Goal: Task Accomplishment & Management: Complete application form

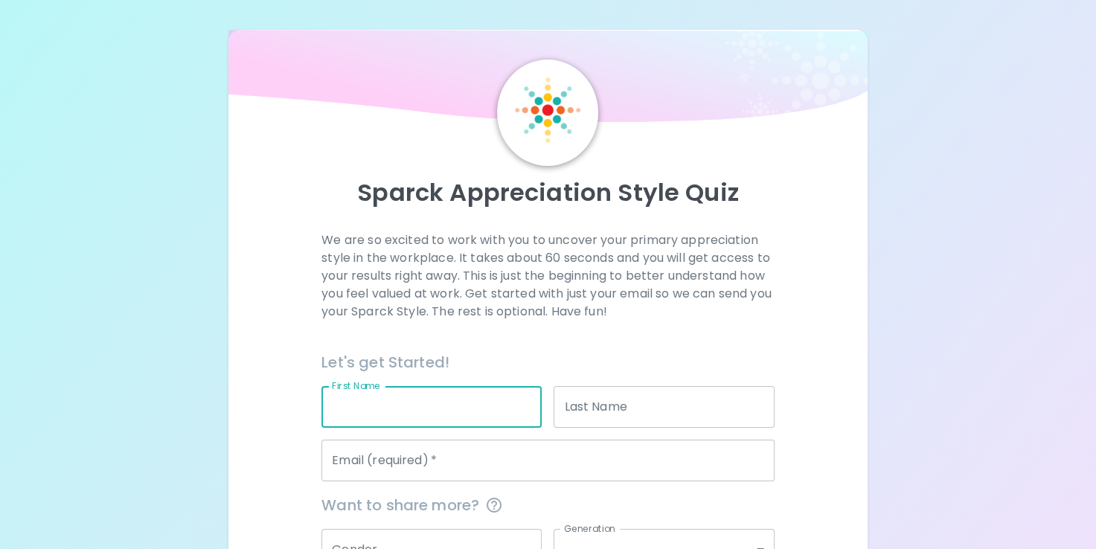
click at [339, 409] on input "First Name" at bounding box center [432, 407] width 220 height 42
type input "[PERSON_NAME]"
type input "[EMAIL_ADDRESS][DOMAIN_NAME]"
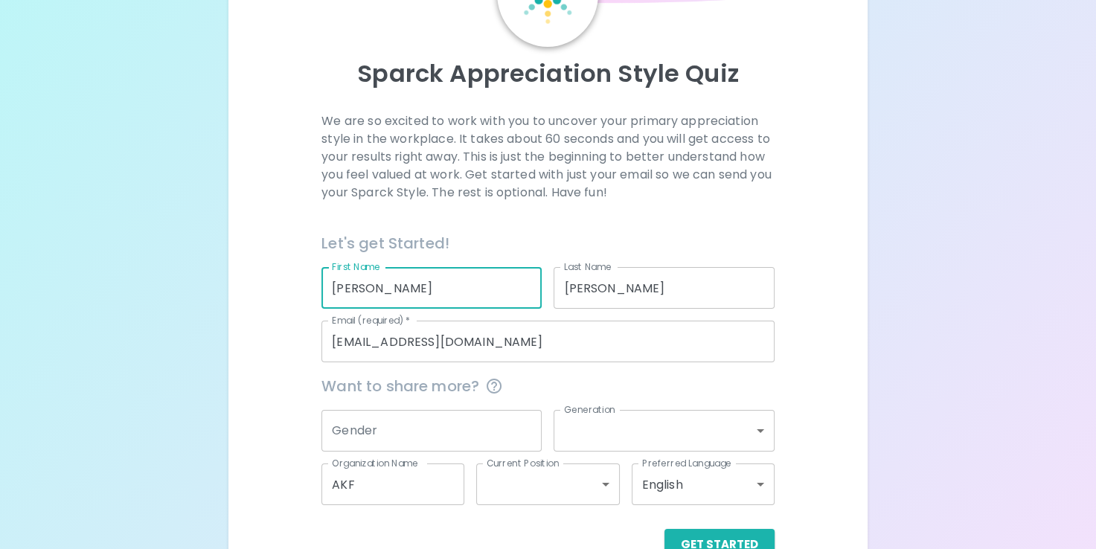
scroll to position [159, 0]
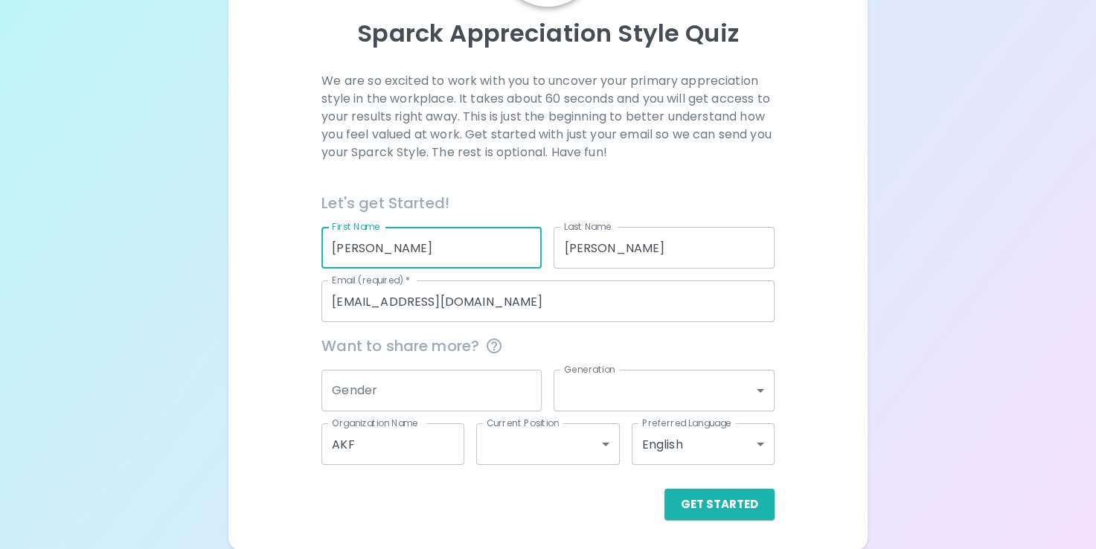
click at [423, 451] on input "AKF" at bounding box center [393, 444] width 143 height 42
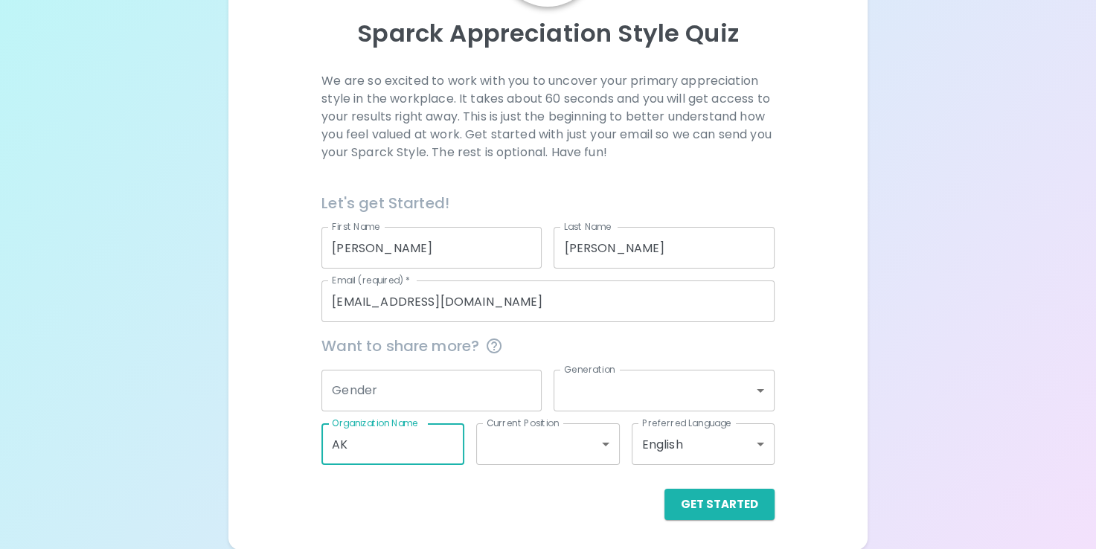
type input "A"
type input "Uww"
click at [706, 511] on button "Get Started" at bounding box center [720, 504] width 110 height 31
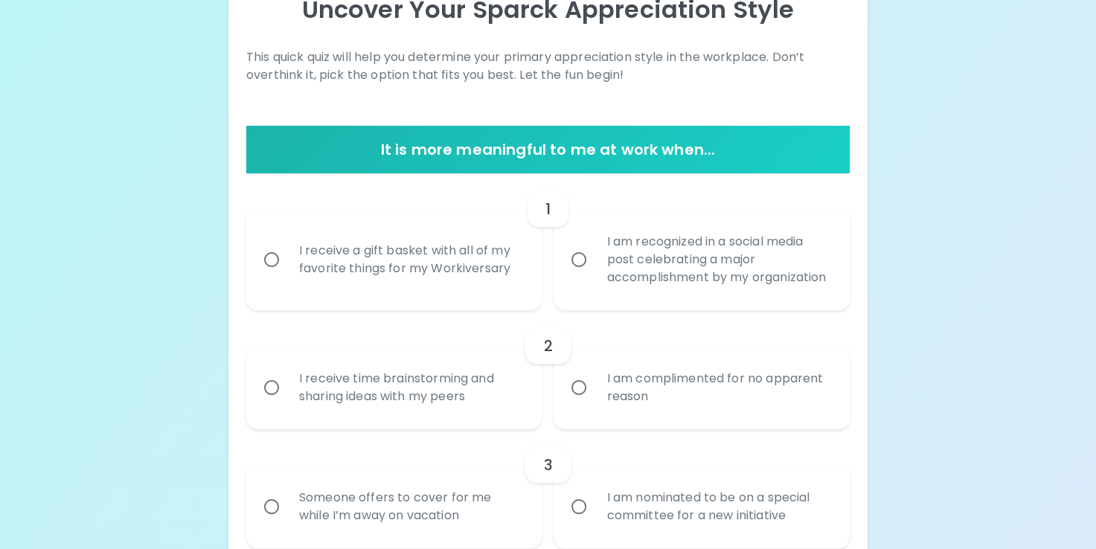
scroll to position [185, 0]
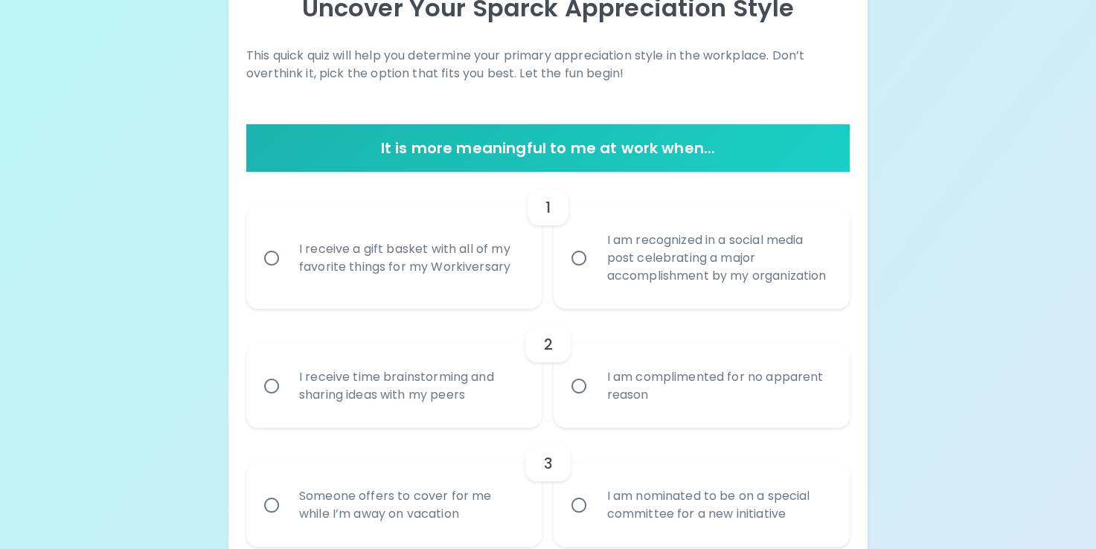
click at [464, 405] on div "I receive time brainstorming and sharing ideas with my peers" at bounding box center [410, 386] width 247 height 71
click at [287, 402] on input "I receive time brainstorming and sharing ideas with my peers" at bounding box center [271, 386] width 31 height 31
radio input "true"
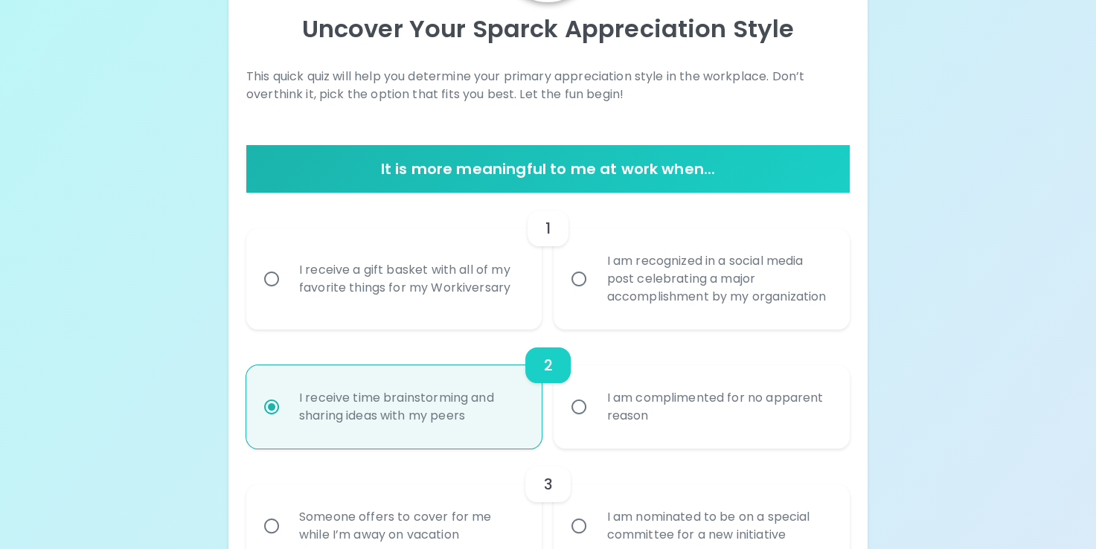
scroll to position [190, 0]
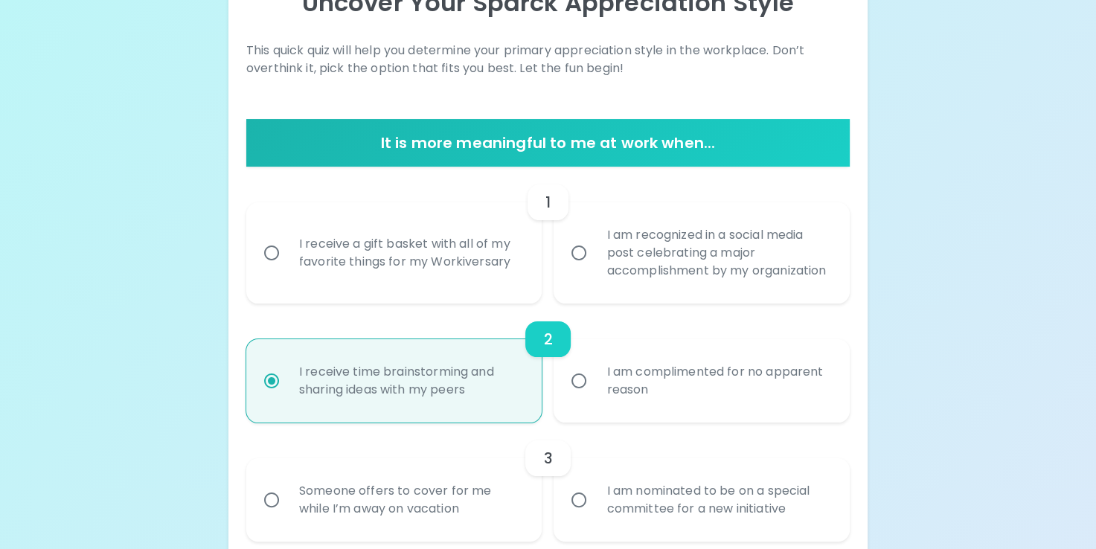
click at [609, 292] on div "I am recognized in a social media post celebrating a major accomplishment by my…" at bounding box center [718, 252] width 247 height 89
click at [595, 269] on input "I am recognized in a social media post celebrating a major accomplishment by my…" at bounding box center [578, 252] width 31 height 31
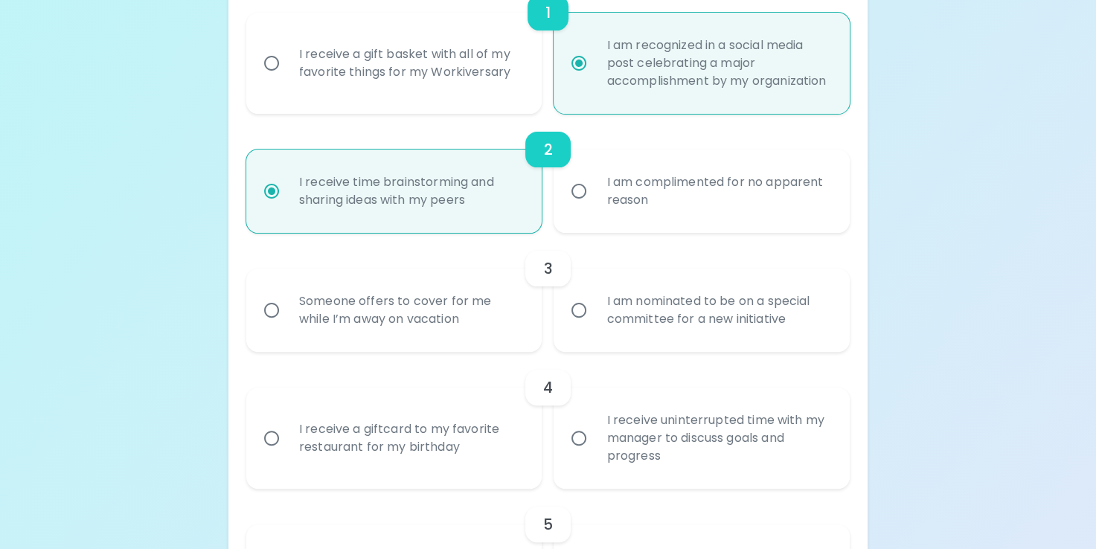
scroll to position [381, 0]
radio input "true"
click at [479, 335] on div "Someone offers to cover for me while I’m away on vacation" at bounding box center [410, 308] width 247 height 71
click at [287, 324] on input "Someone offers to cover for me while I’m away on vacation" at bounding box center [271, 308] width 31 height 31
radio input "true"
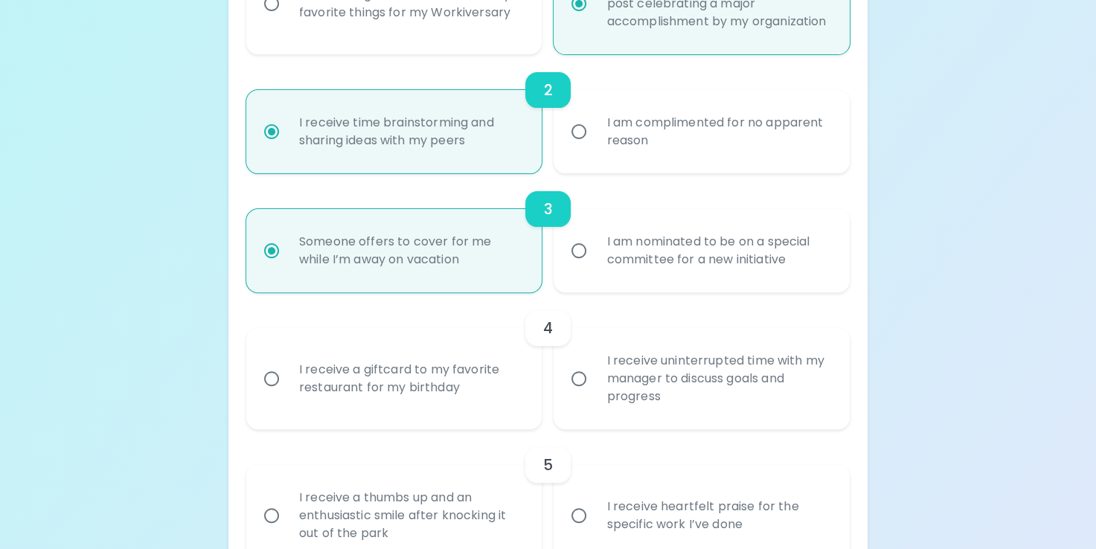
scroll to position [500, 0]
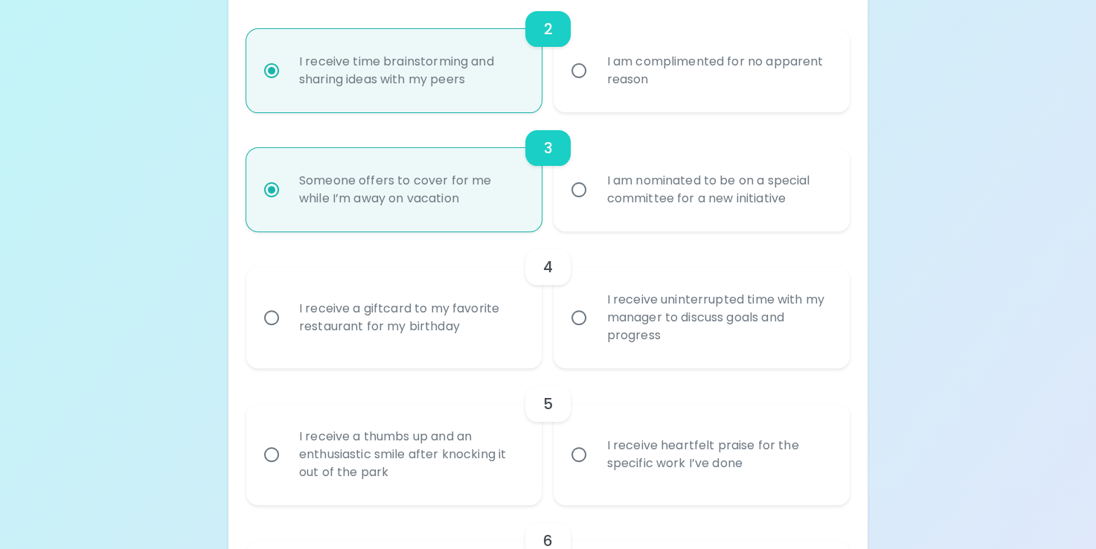
radio input "true"
click at [598, 358] on div "I receive uninterrupted time with my manager to discuss goals and progress" at bounding box center [718, 317] width 247 height 89
click at [595, 333] on input "I receive uninterrupted time with my manager to discuss goals and progress" at bounding box center [578, 317] width 31 height 31
radio input "false"
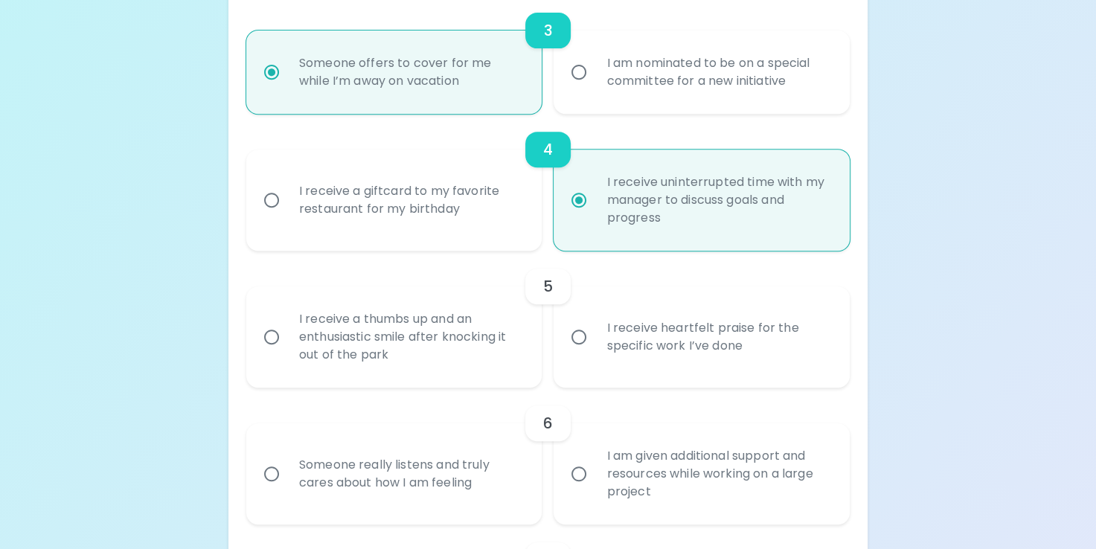
scroll to position [619, 0]
radio input "true"
click at [598, 358] on div "I receive heartfelt praise for the specific work I’ve done" at bounding box center [718, 335] width 247 height 71
click at [595, 351] on input "I receive heartfelt praise for the specific work I’ve done" at bounding box center [578, 335] width 31 height 31
radio input "false"
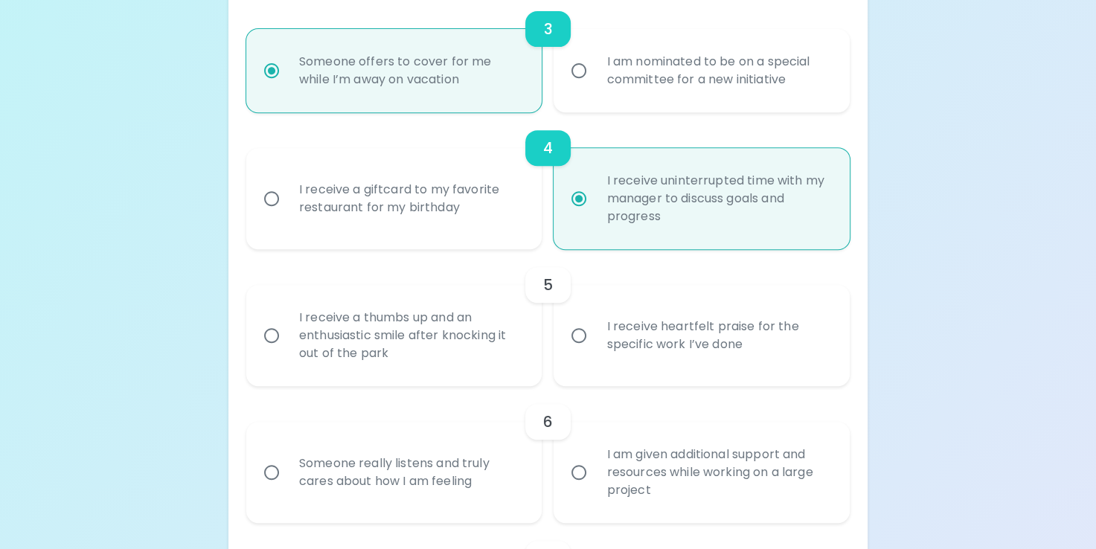
radio input "false"
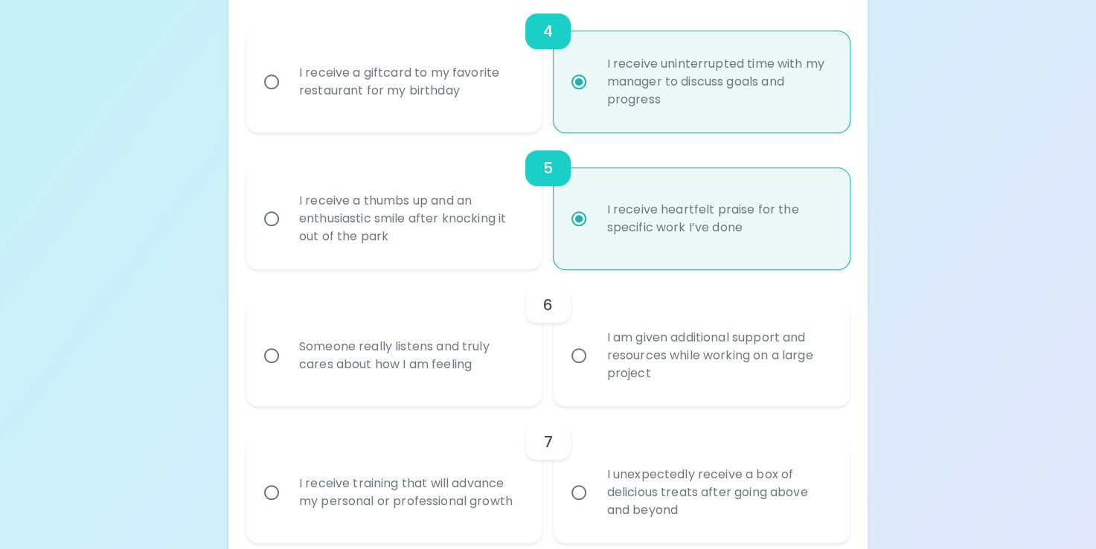
scroll to position [738, 0]
radio input "true"
click at [454, 380] on div "Someone really listens and truly cares about how I am feeling" at bounding box center [410, 353] width 247 height 71
click at [287, 369] on input "Someone really listens and truly cares about how I am feeling" at bounding box center [271, 353] width 31 height 31
radio input "false"
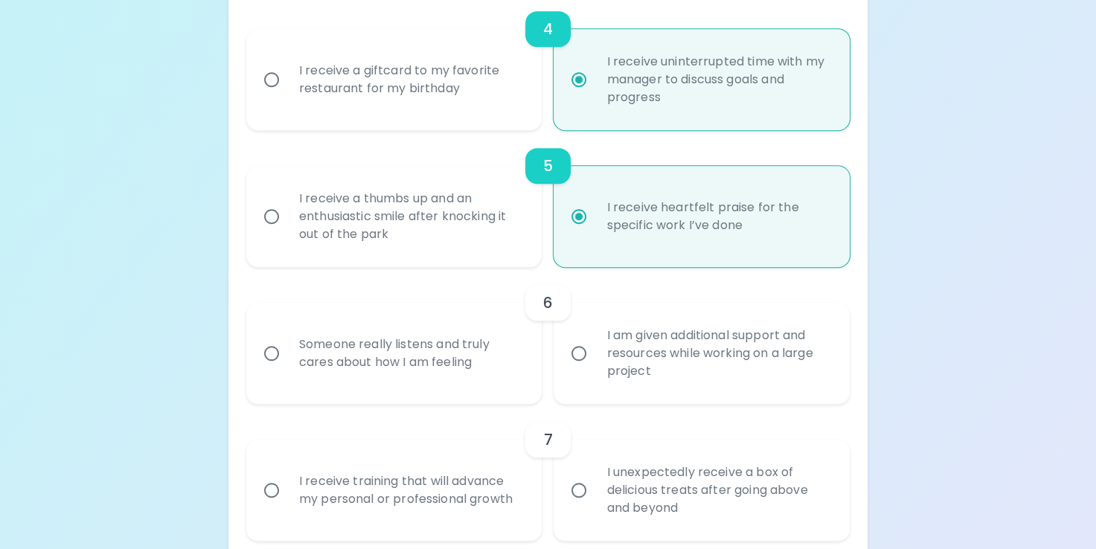
radio input "false"
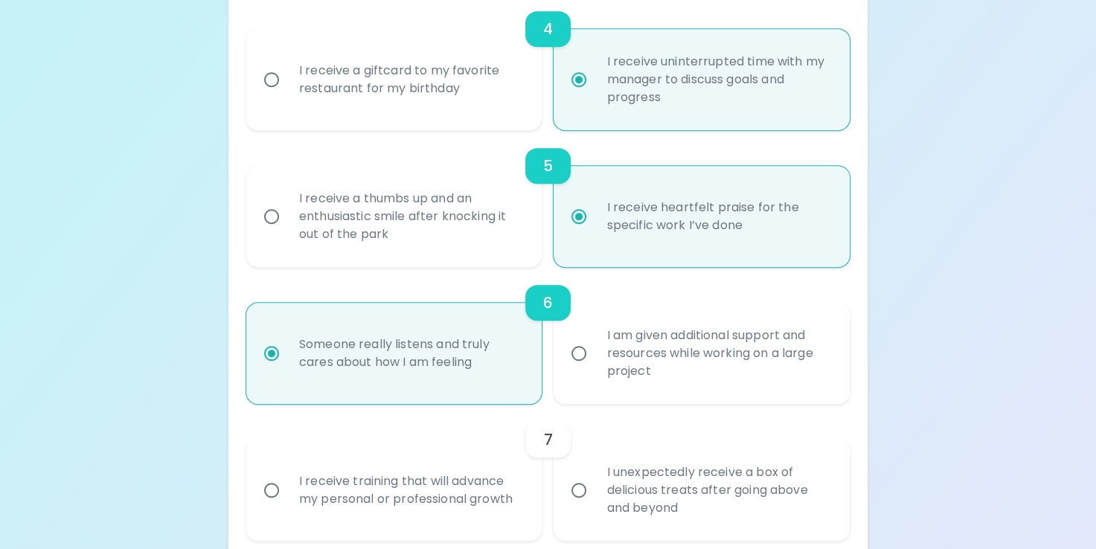
scroll to position [857, 0]
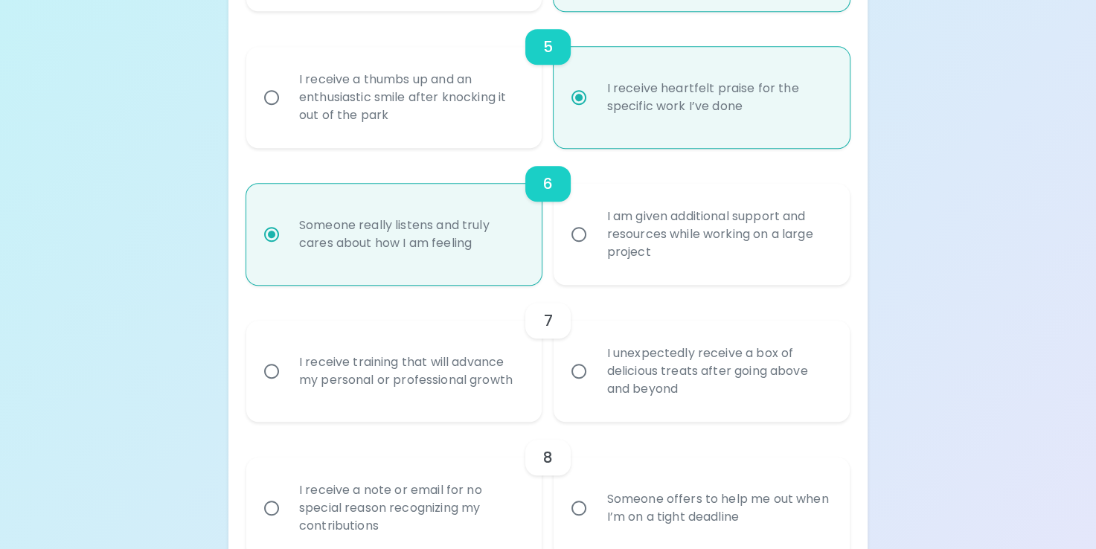
radio input "true"
click at [491, 400] on div "I receive training that will advance my personal or professional growth" at bounding box center [410, 371] width 247 height 71
click at [287, 387] on input "I receive training that will advance my personal or professional growth" at bounding box center [271, 371] width 31 height 31
radio input "false"
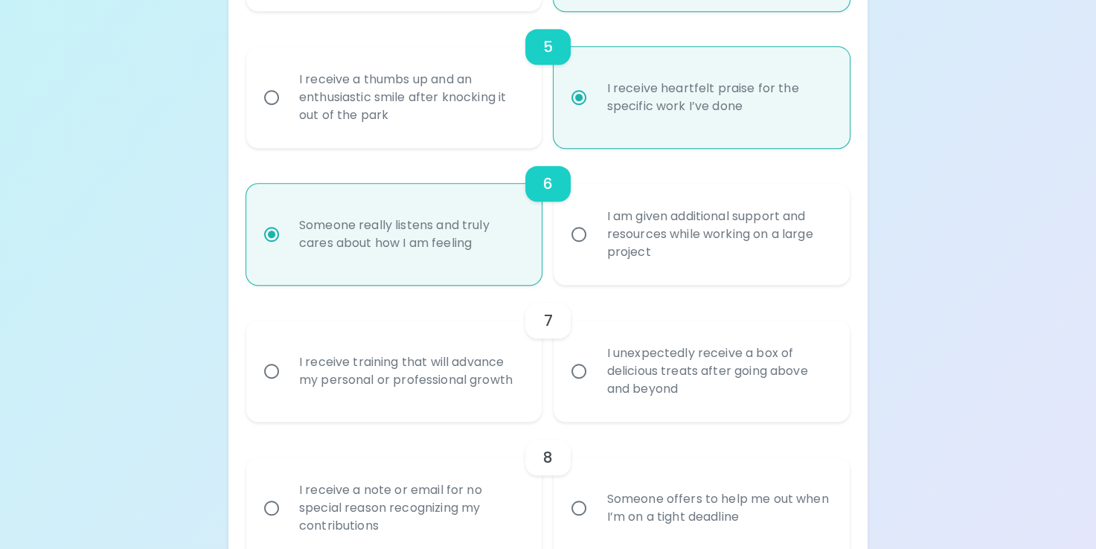
radio input "false"
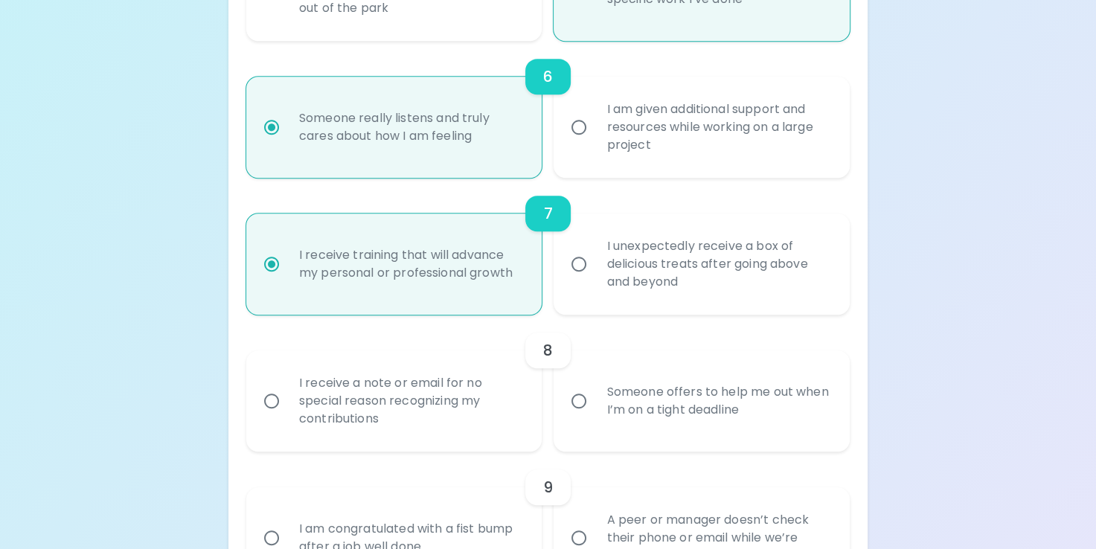
scroll to position [976, 0]
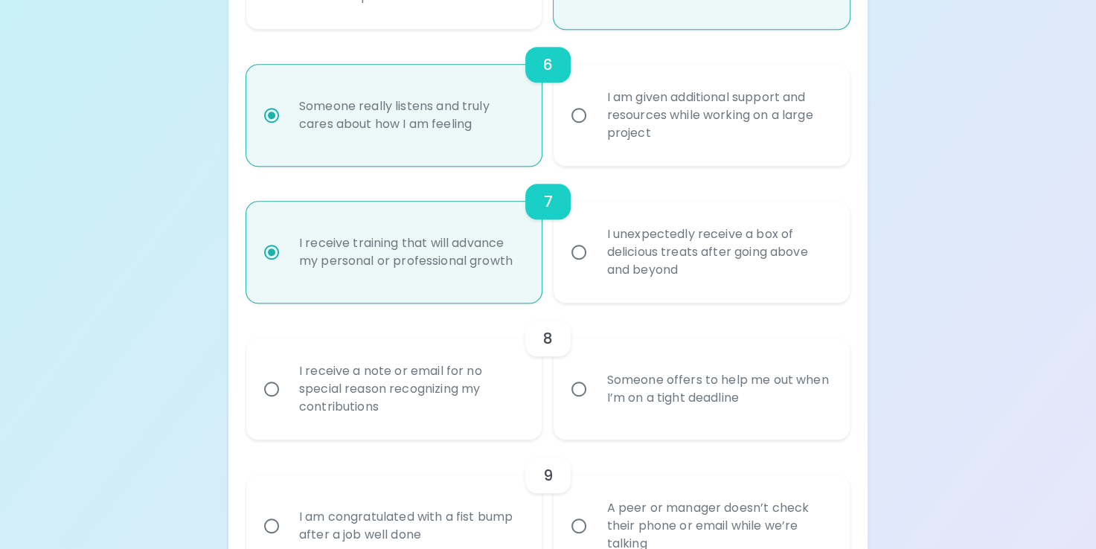
radio input "true"
click at [611, 415] on div "Someone offers to help me out when I’m on a tight deadline" at bounding box center [718, 389] width 247 height 71
click at [595, 405] on input "Someone offers to help me out when I’m on a tight deadline" at bounding box center [578, 389] width 31 height 31
radio input "false"
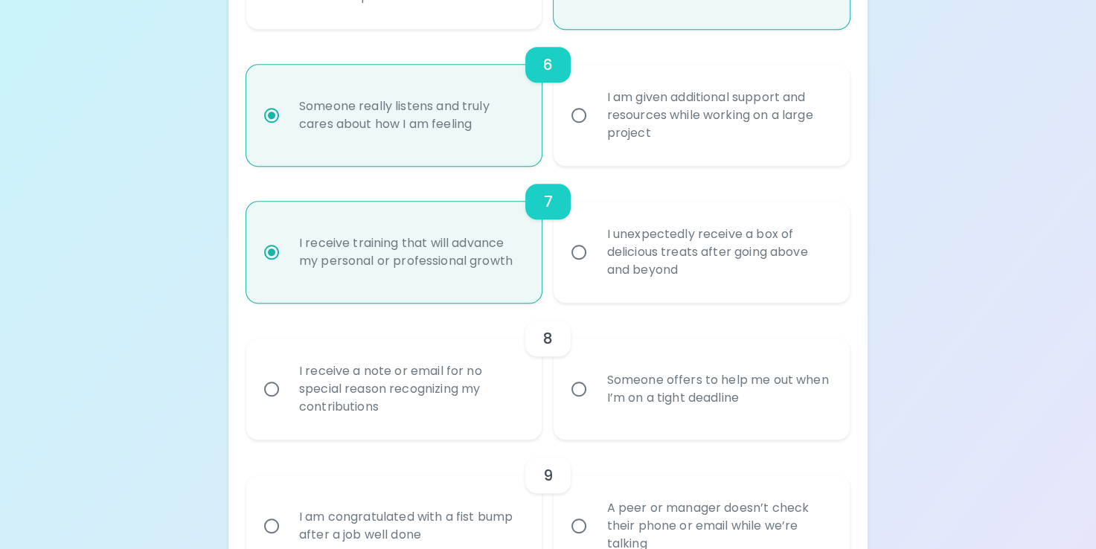
radio input "false"
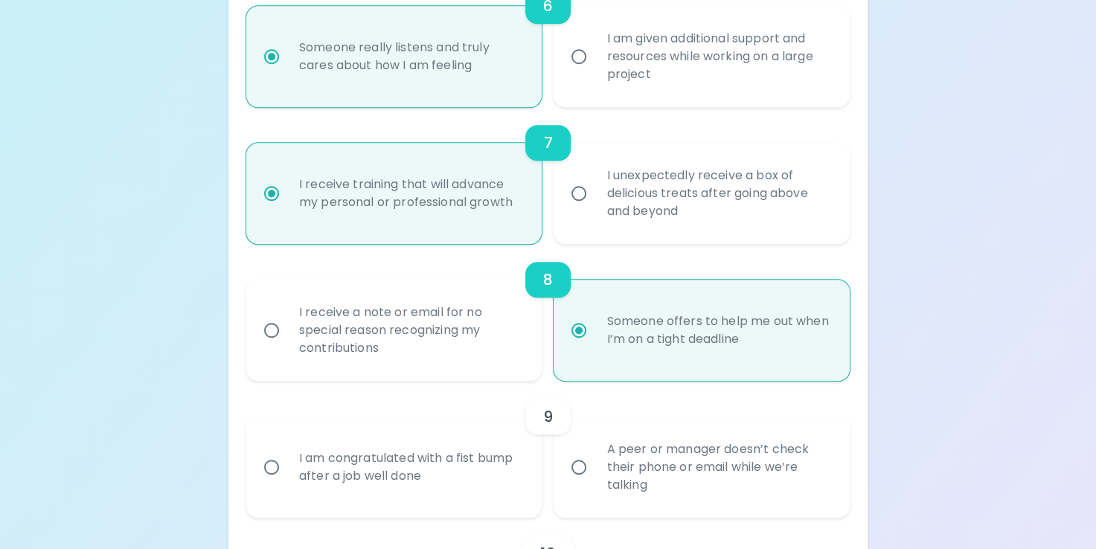
scroll to position [1095, 0]
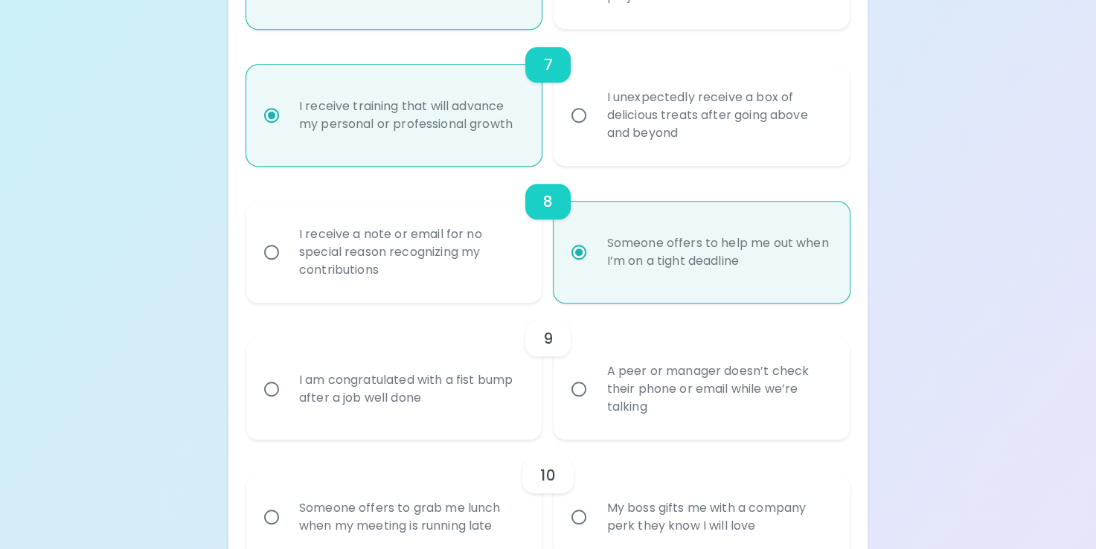
radio input "true"
click at [599, 440] on label "A peer or manager doesn’t check their phone or email while we’re talking" at bounding box center [694, 389] width 296 height 101
click at [595, 405] on input "A peer or manager doesn’t check their phone or email while we’re talking" at bounding box center [578, 389] width 31 height 31
radio input "false"
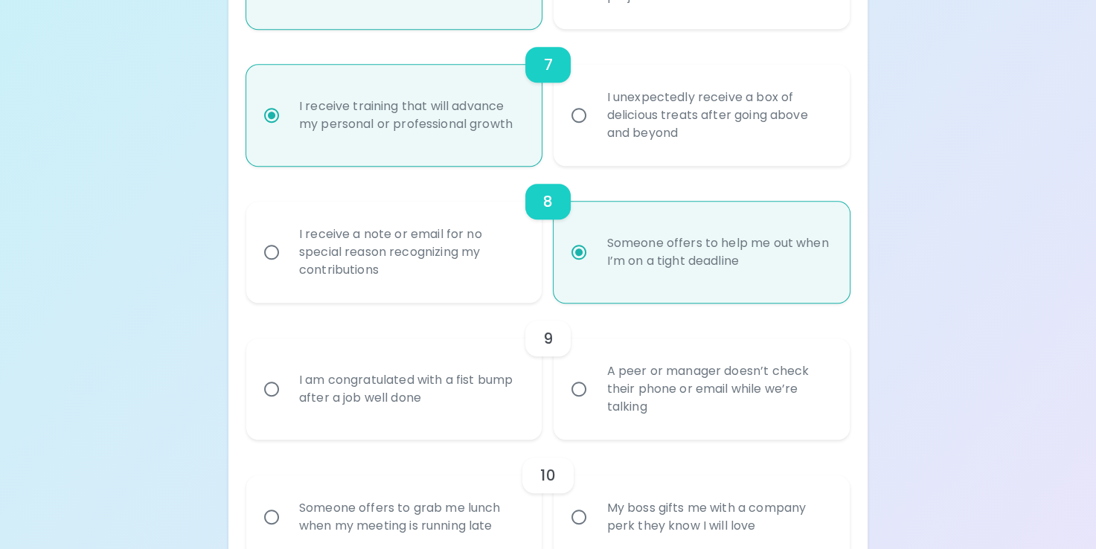
radio input "false"
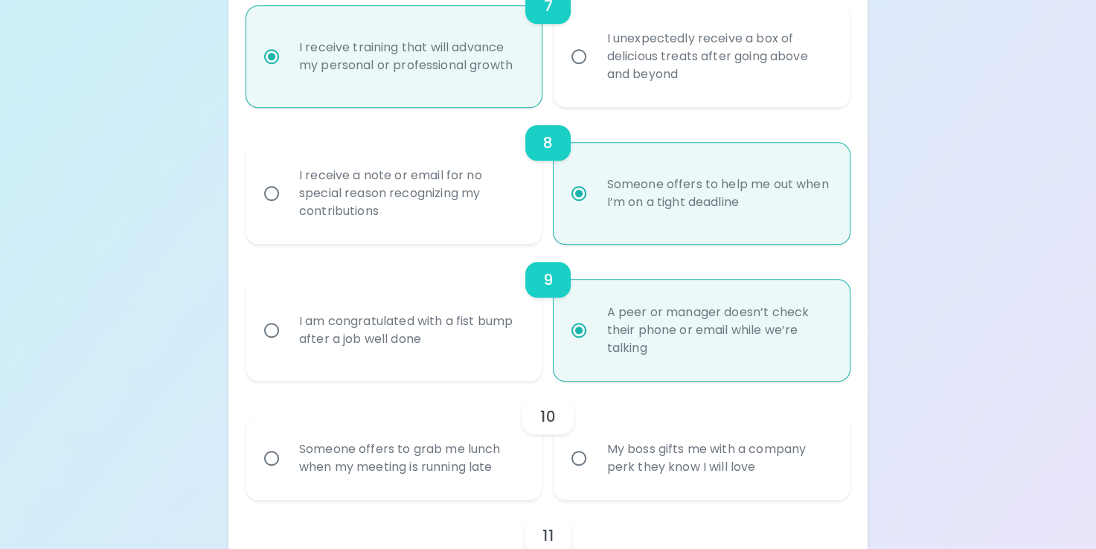
scroll to position [1232, 0]
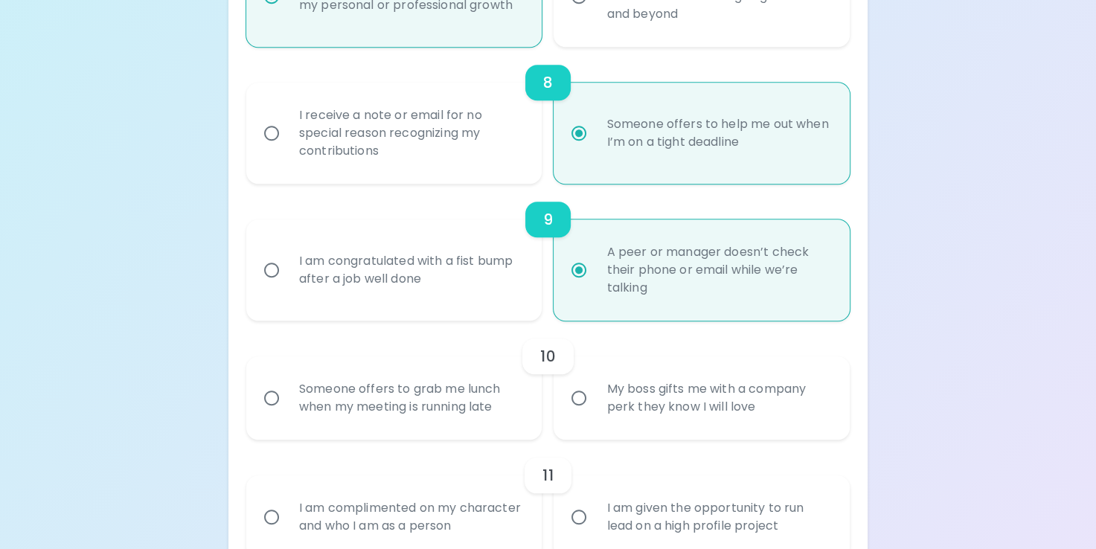
radio input "true"
click at [483, 428] on div "Someone offers to grab me lunch when my meeting is running late" at bounding box center [410, 397] width 247 height 71
click at [287, 414] on input "Someone offers to grab me lunch when my meeting is running late" at bounding box center [271, 398] width 31 height 31
radio input "false"
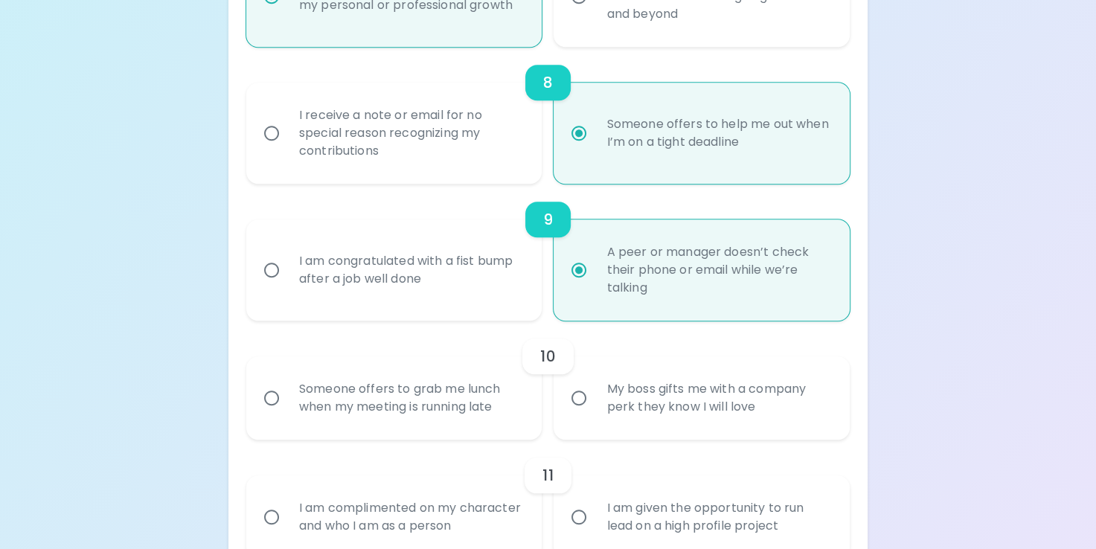
radio input "false"
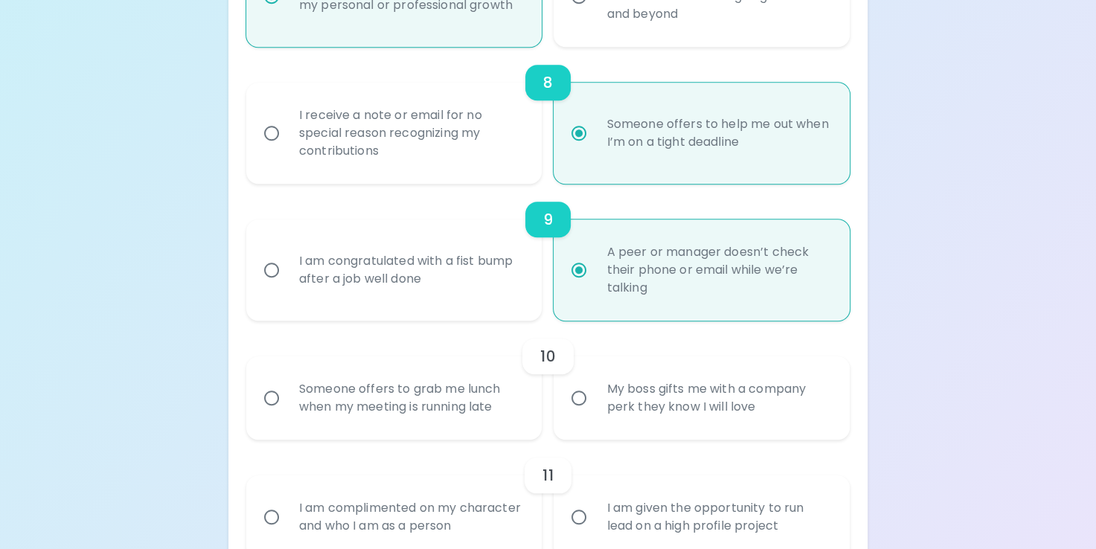
radio input "false"
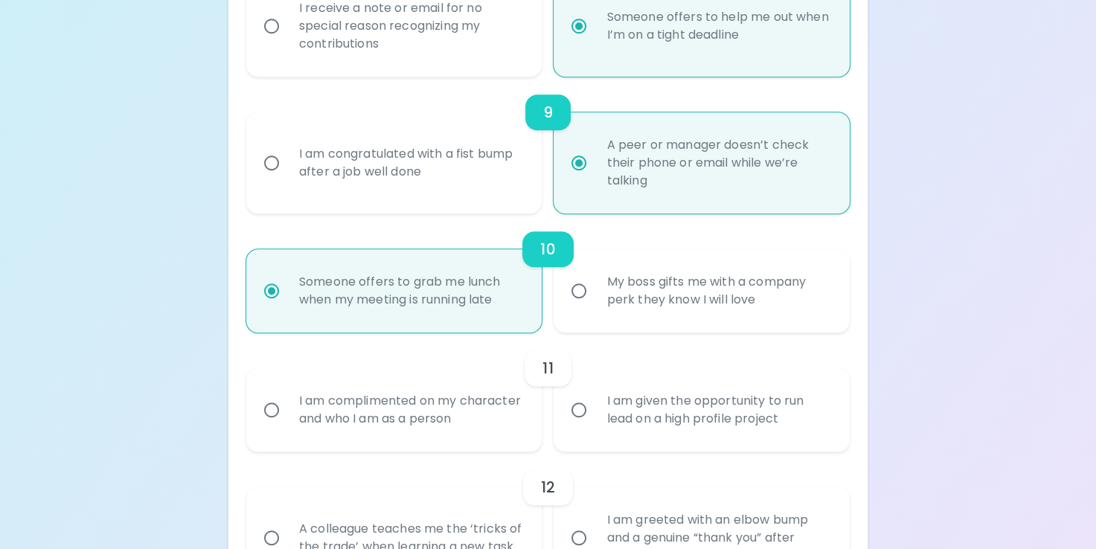
scroll to position [1352, 0]
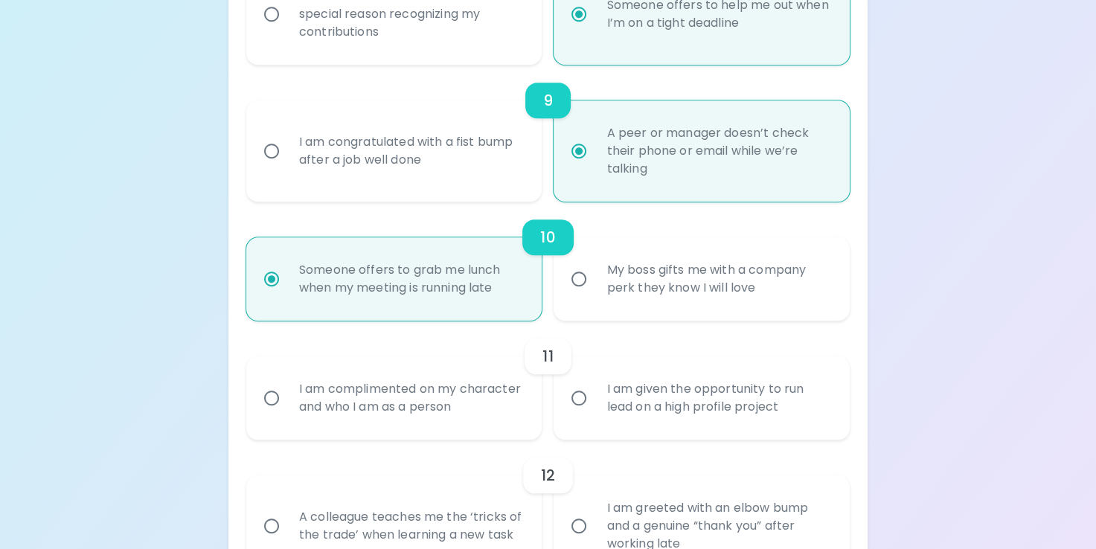
radio input "true"
click at [483, 428] on div "I am complimented on my character and who I am as a person" at bounding box center [410, 397] width 247 height 71
click at [287, 414] on input "I am complimented on my character and who I am as a person" at bounding box center [271, 398] width 31 height 31
radio input "false"
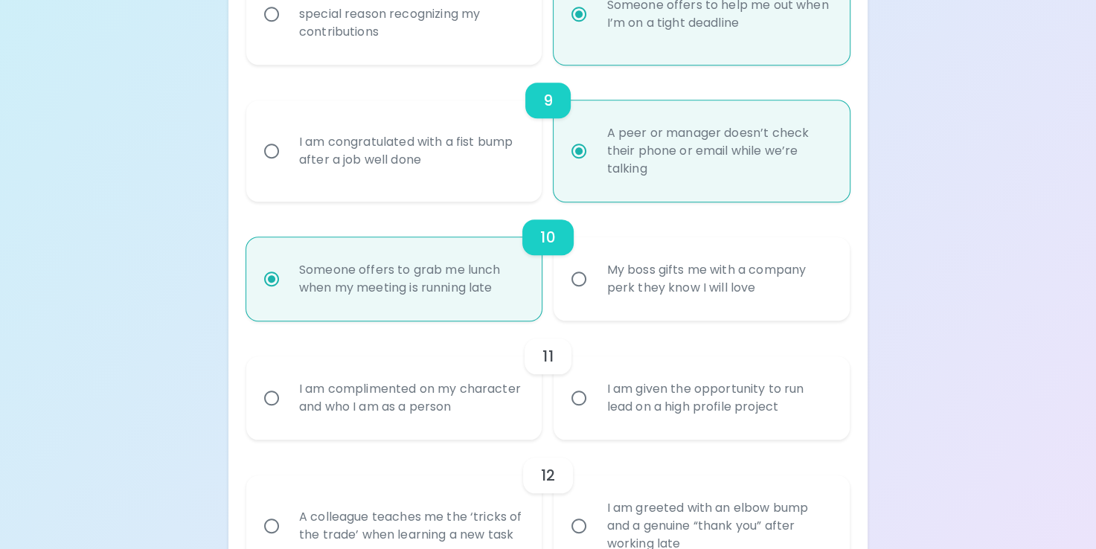
radio input "false"
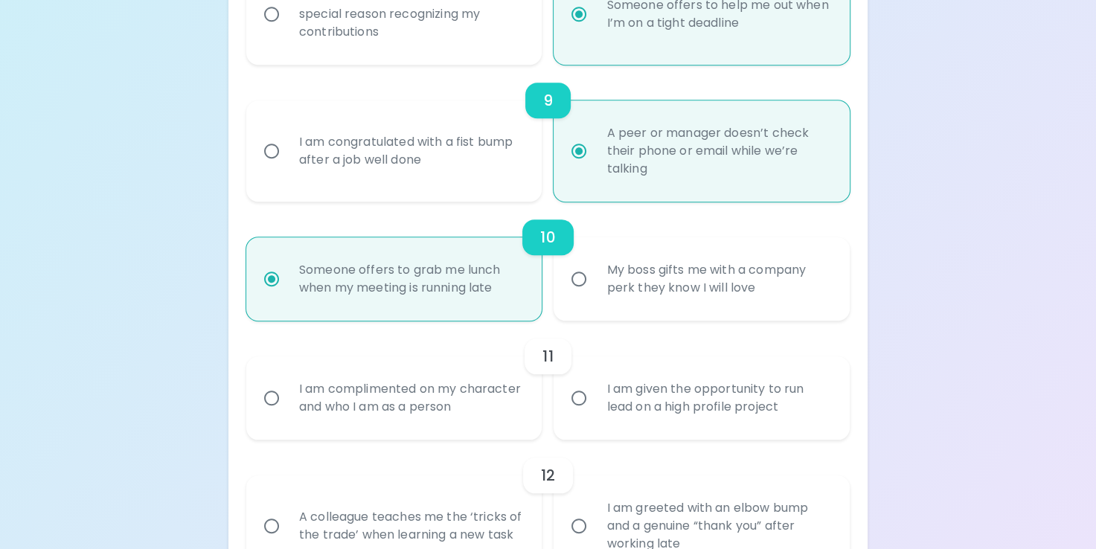
radio input "false"
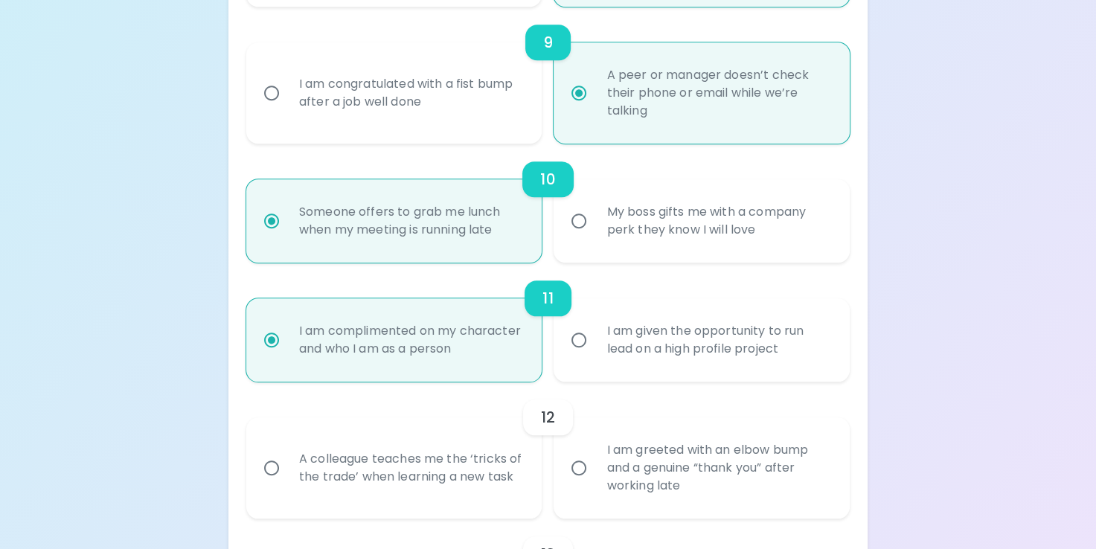
scroll to position [1471, 0]
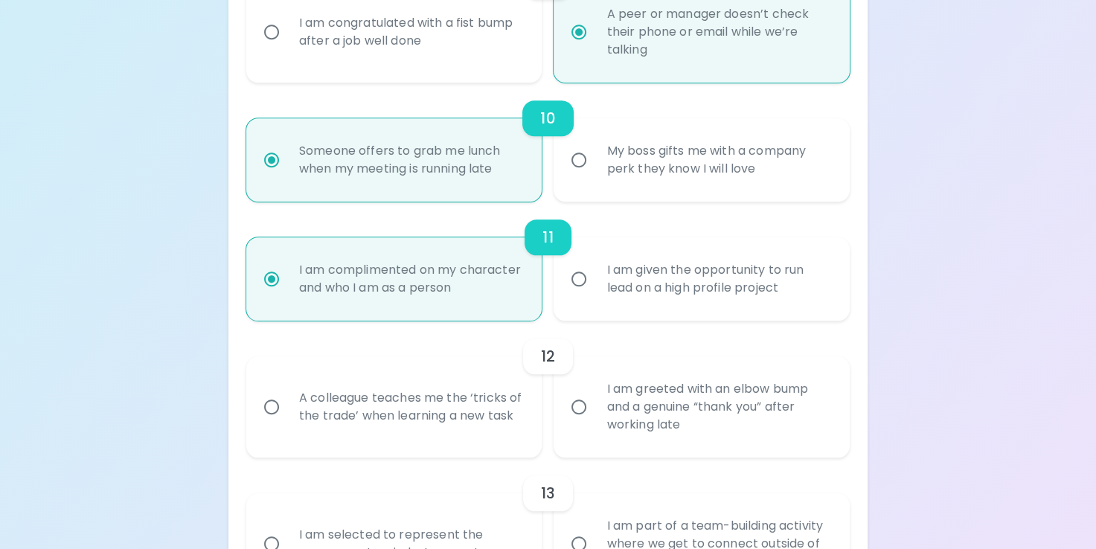
radio input "true"
click at [592, 446] on label "I am greeted with an elbow bump and a genuine “thank you” after working late" at bounding box center [694, 406] width 296 height 101
click at [592, 423] on input "I am greeted with an elbow bump and a genuine “thank you” after working late" at bounding box center [578, 406] width 31 height 31
radio input "false"
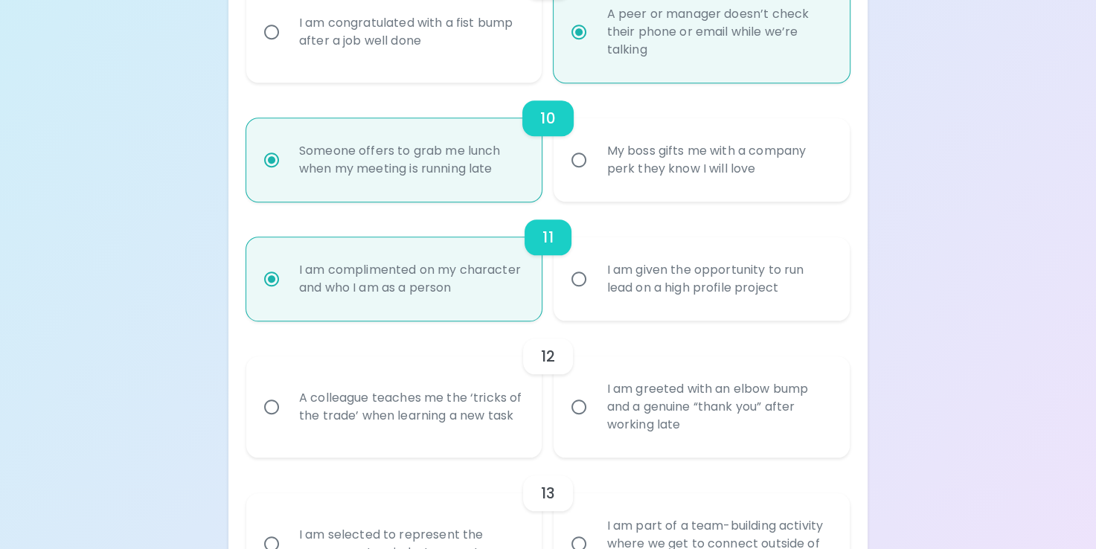
radio input "false"
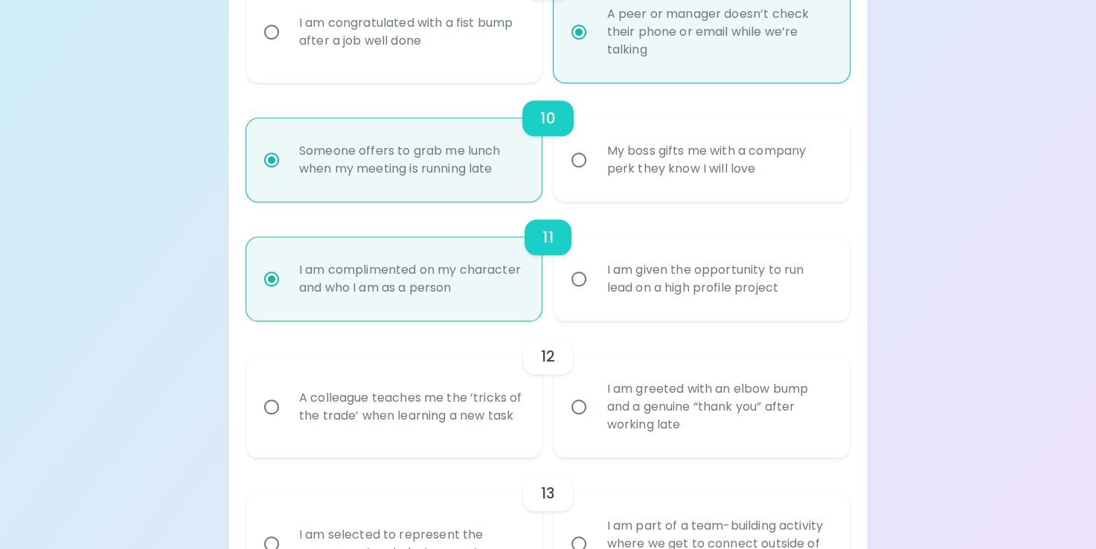
radio input "false"
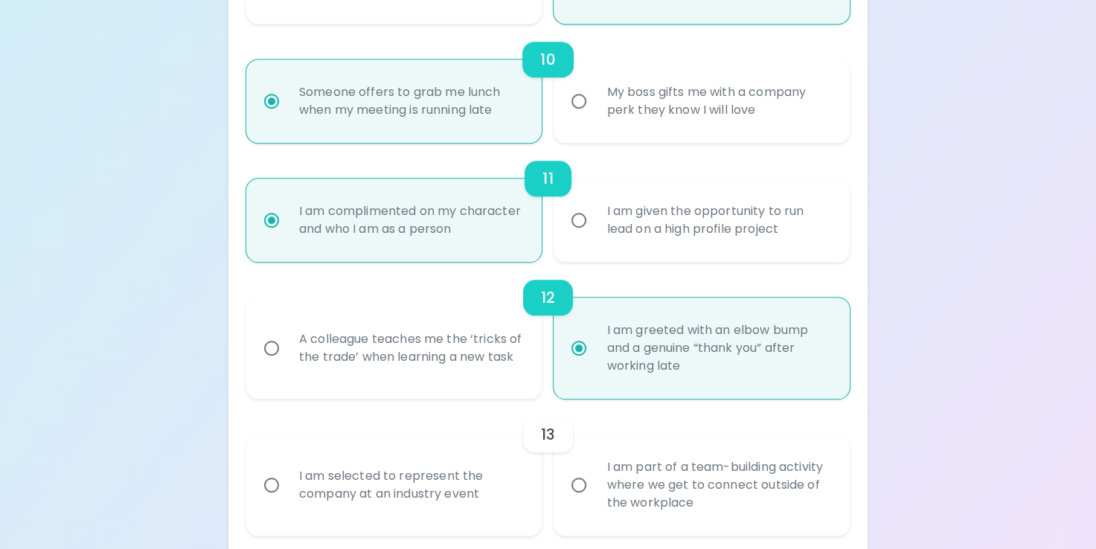
scroll to position [1590, 0]
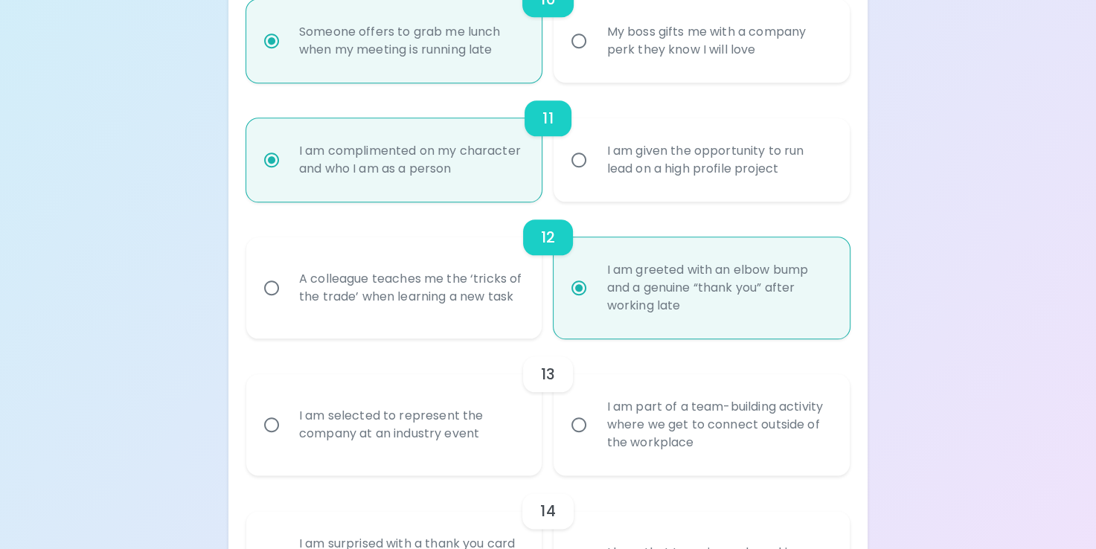
radio input "true"
click at [592, 441] on input "I am part of a team-building activity where we get to connect outside of the wo…" at bounding box center [578, 424] width 31 height 31
radio input "false"
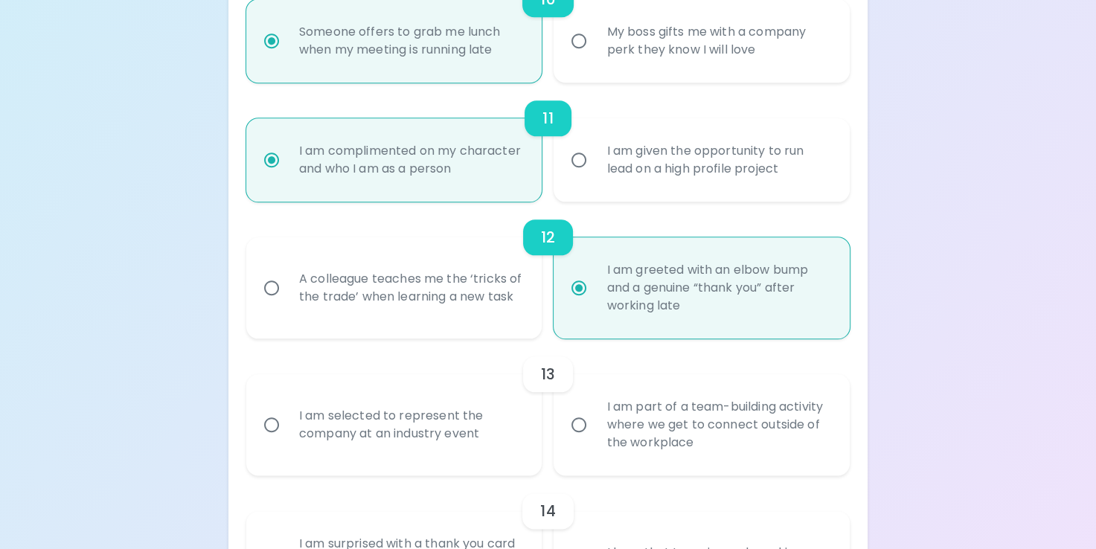
radio input "false"
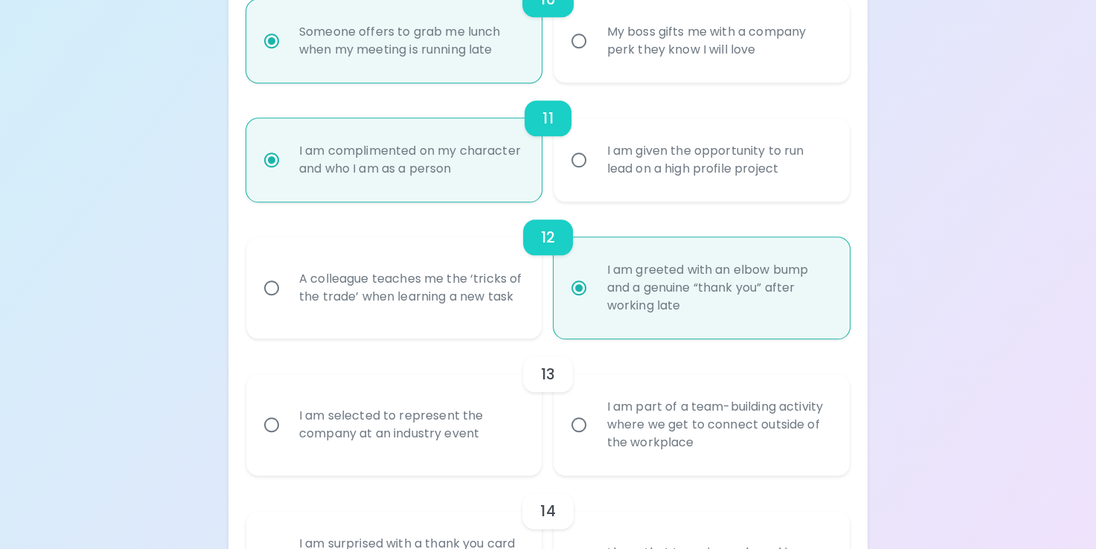
radio input "false"
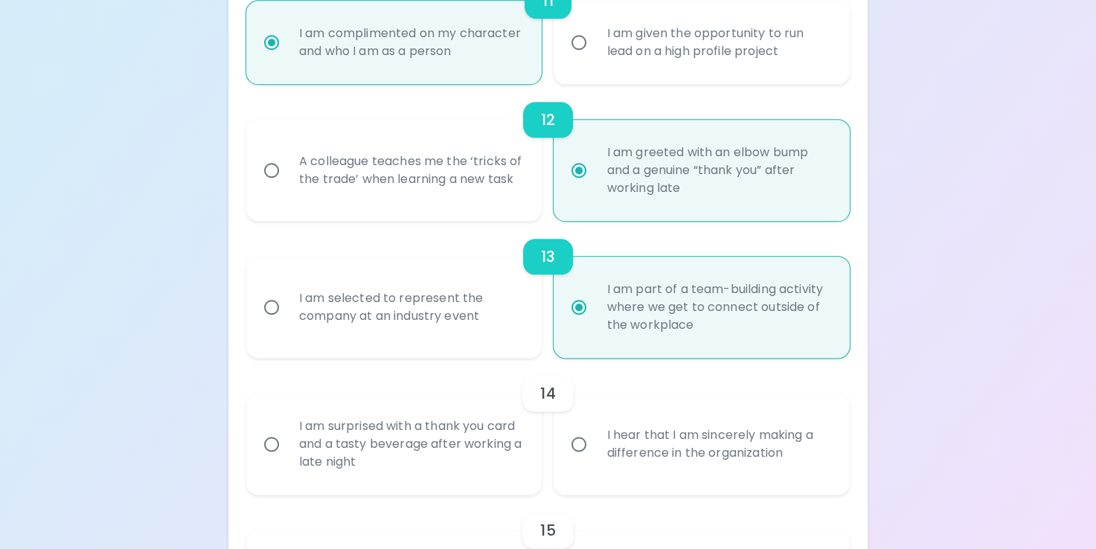
scroll to position [1709, 0]
radio input "true"
click at [592, 446] on input "I hear that I am sincerely making a difference in the organization" at bounding box center [578, 442] width 31 height 31
radio input "false"
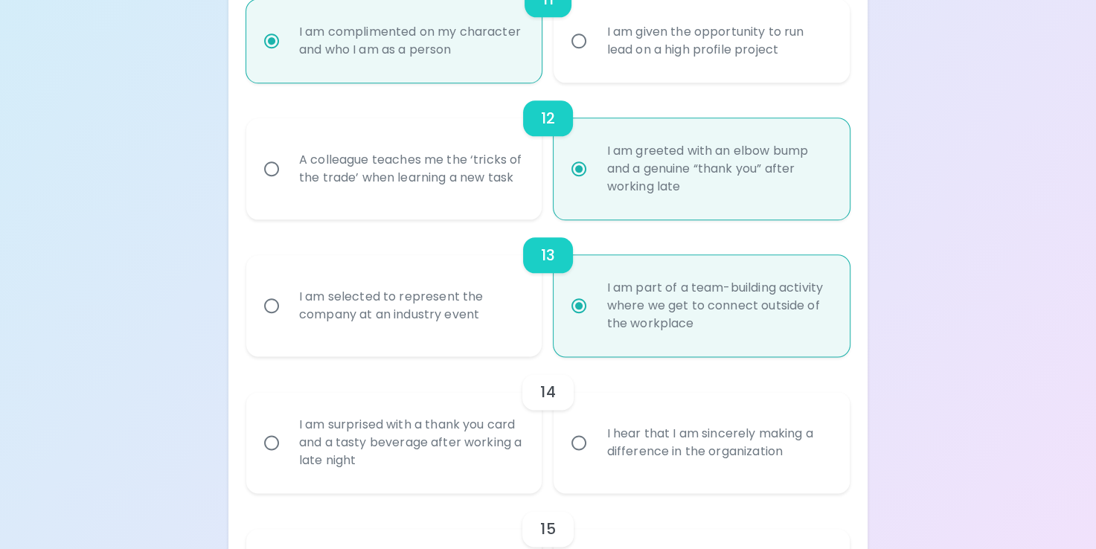
radio input "false"
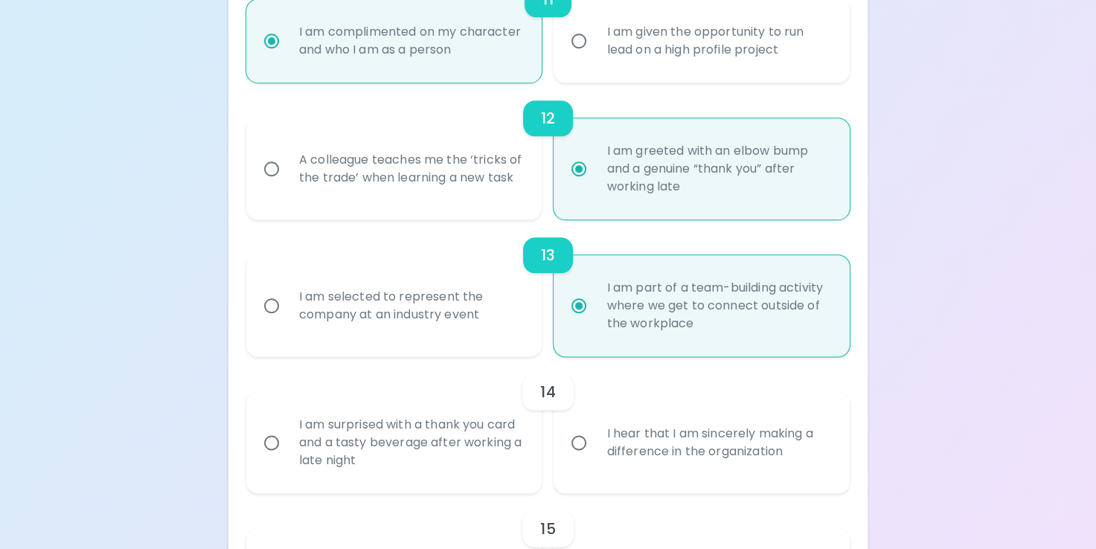
radio input "false"
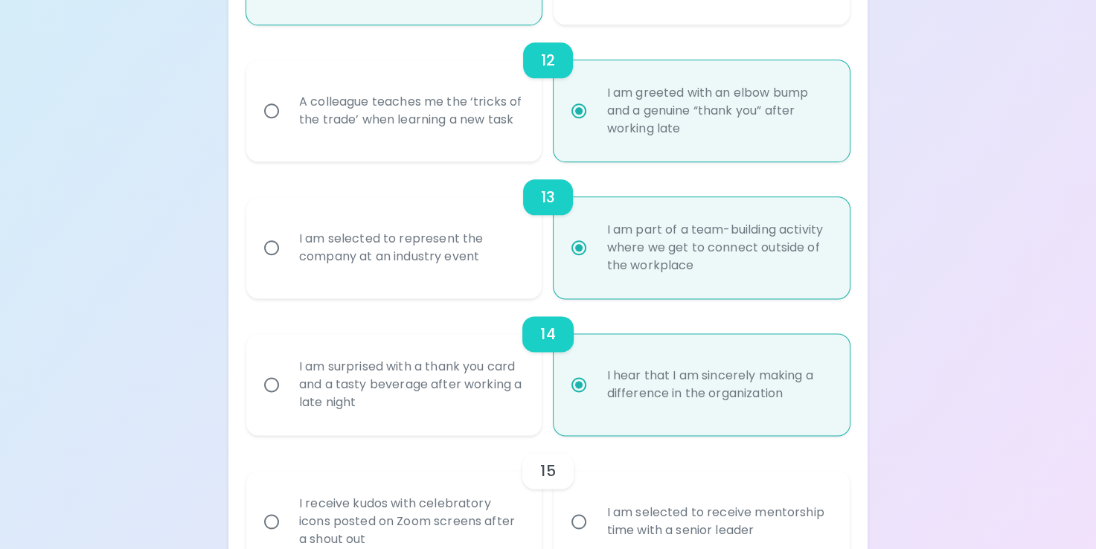
scroll to position [1828, 0]
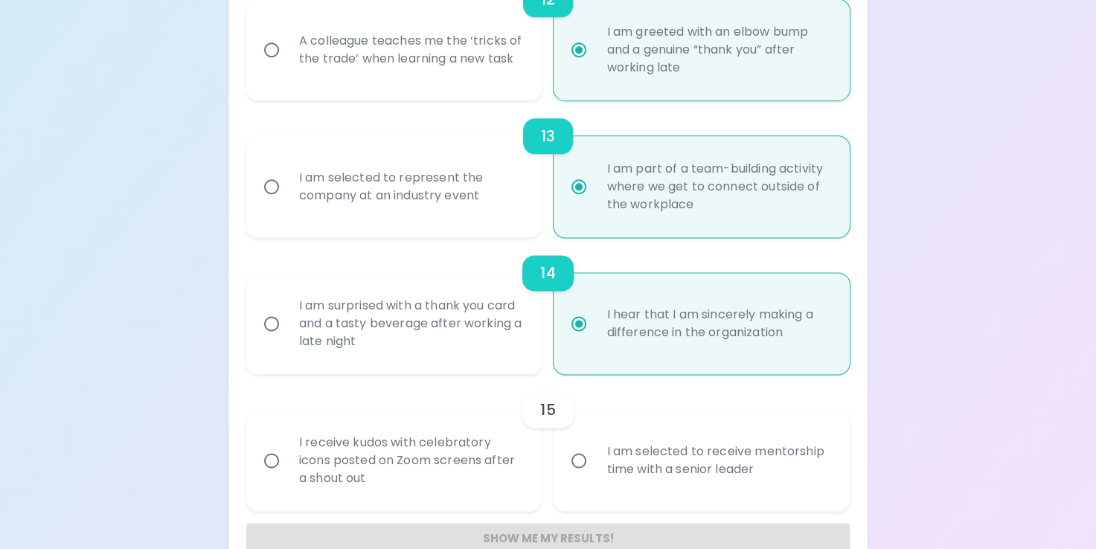
radio input "true"
click at [593, 466] on input "I am selected to receive mentorship time with a senior leader" at bounding box center [578, 460] width 31 height 31
radio input "false"
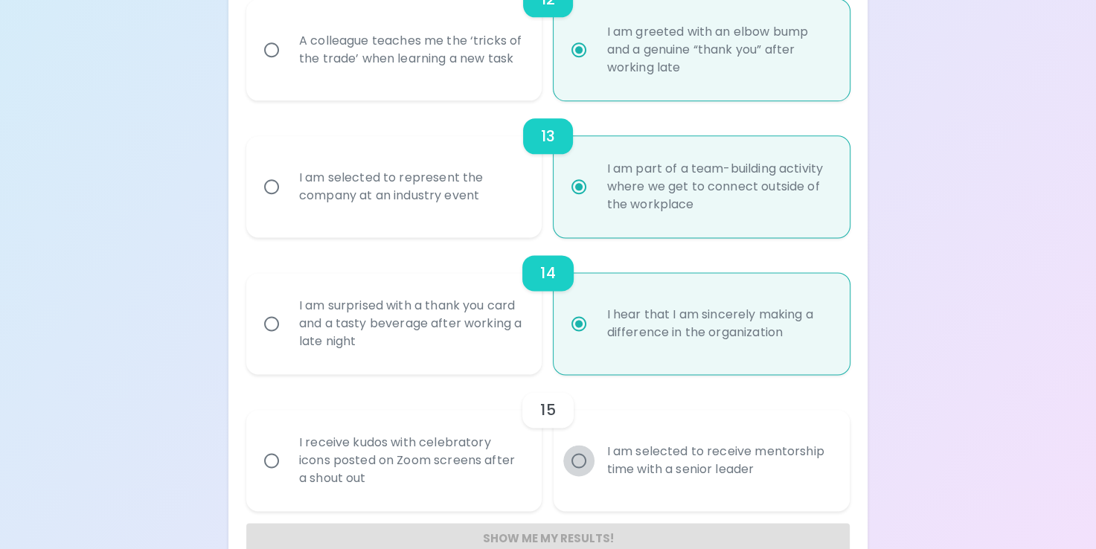
radio input "false"
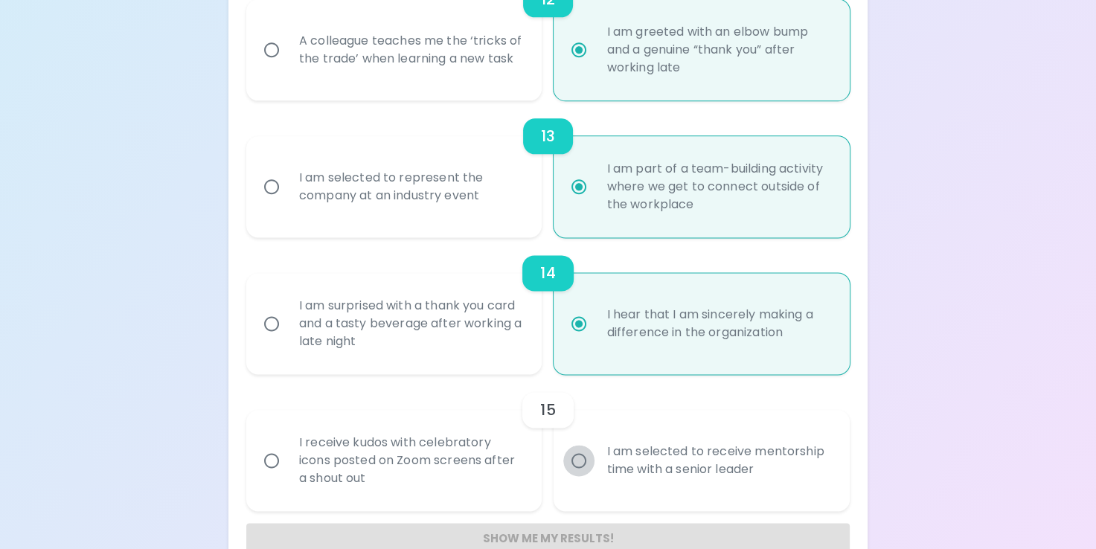
radio input "false"
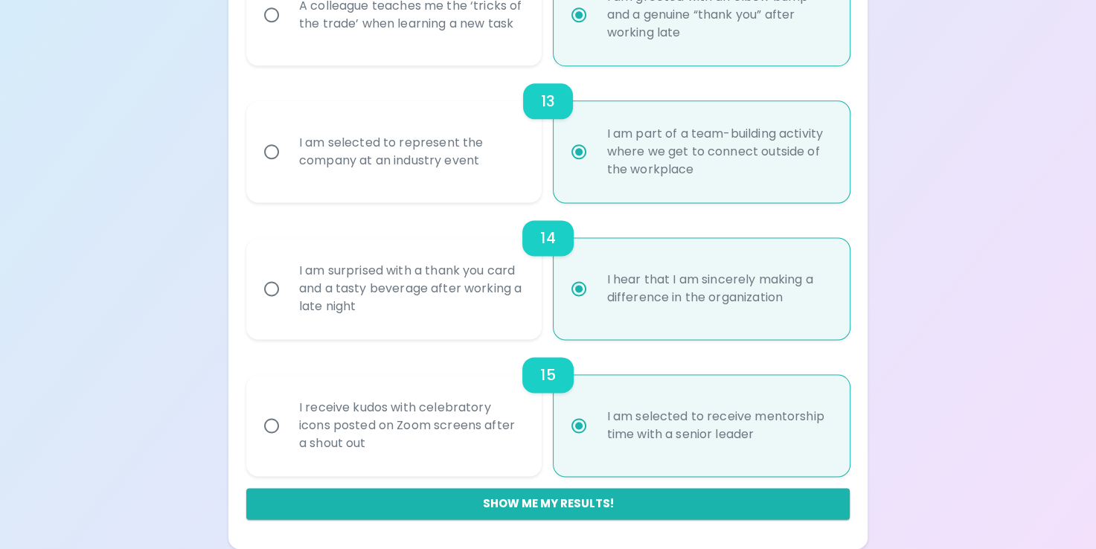
scroll to position [1880, 0]
radio input "true"
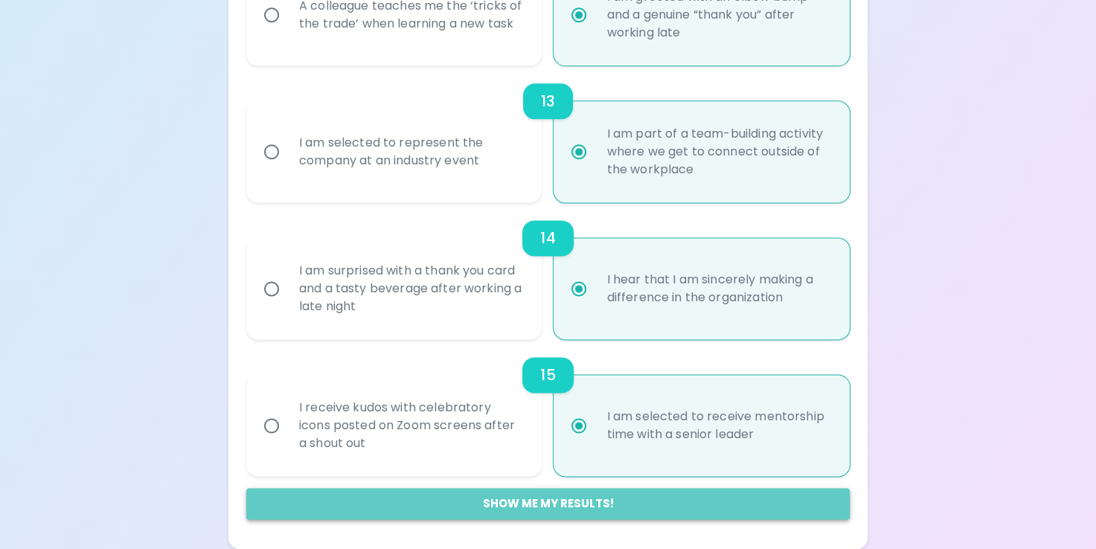
click at [578, 506] on button "Show me my results!" at bounding box center [548, 503] width 604 height 31
radio input "false"
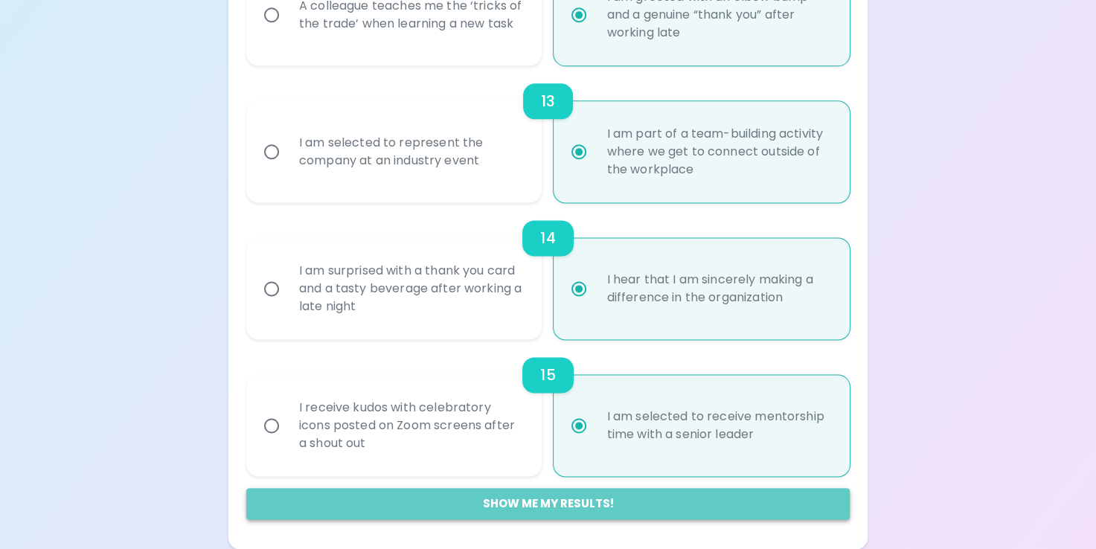
radio input "false"
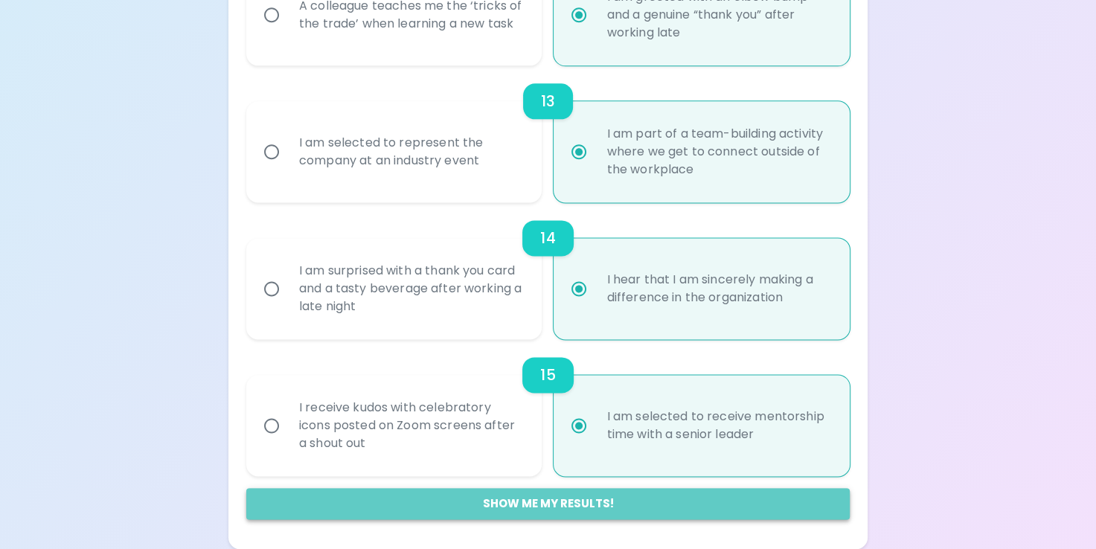
radio input "false"
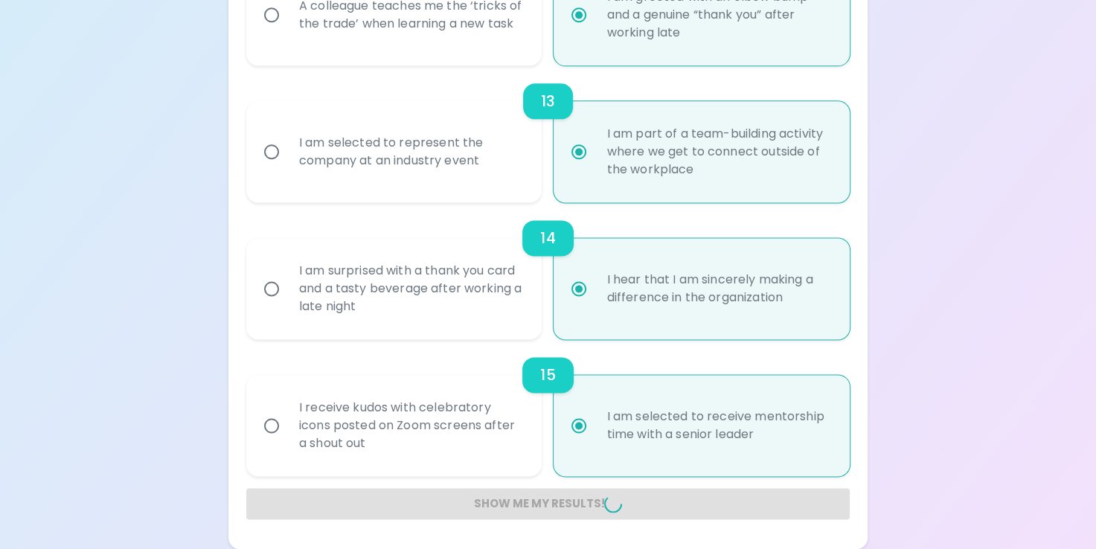
radio input "false"
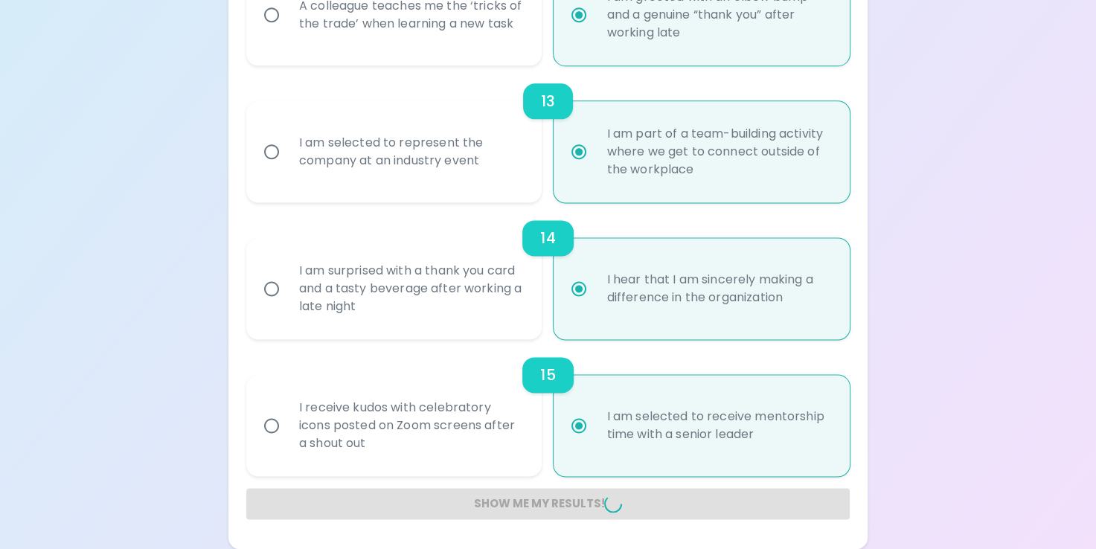
radio input "false"
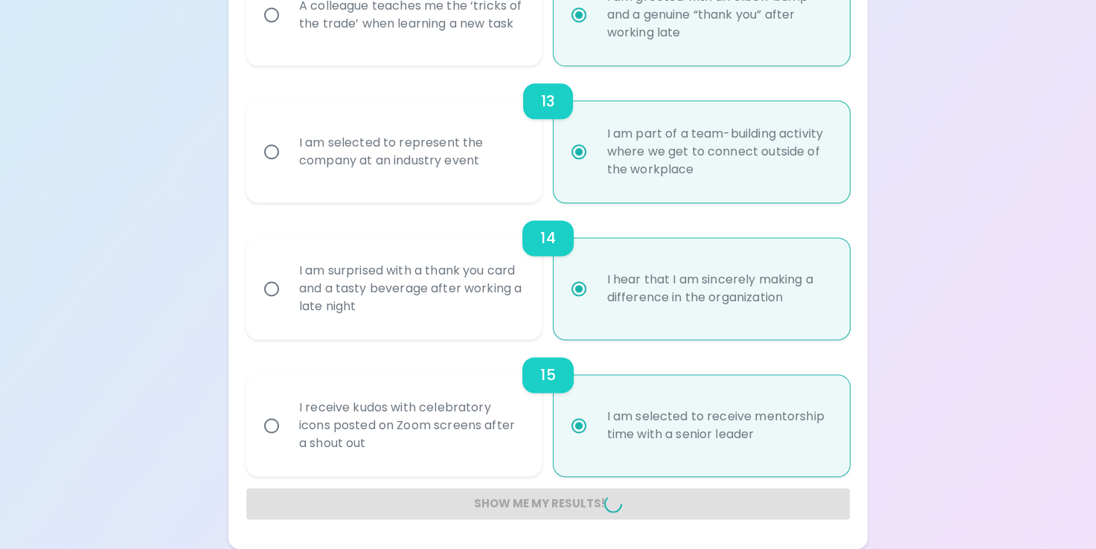
radio input "false"
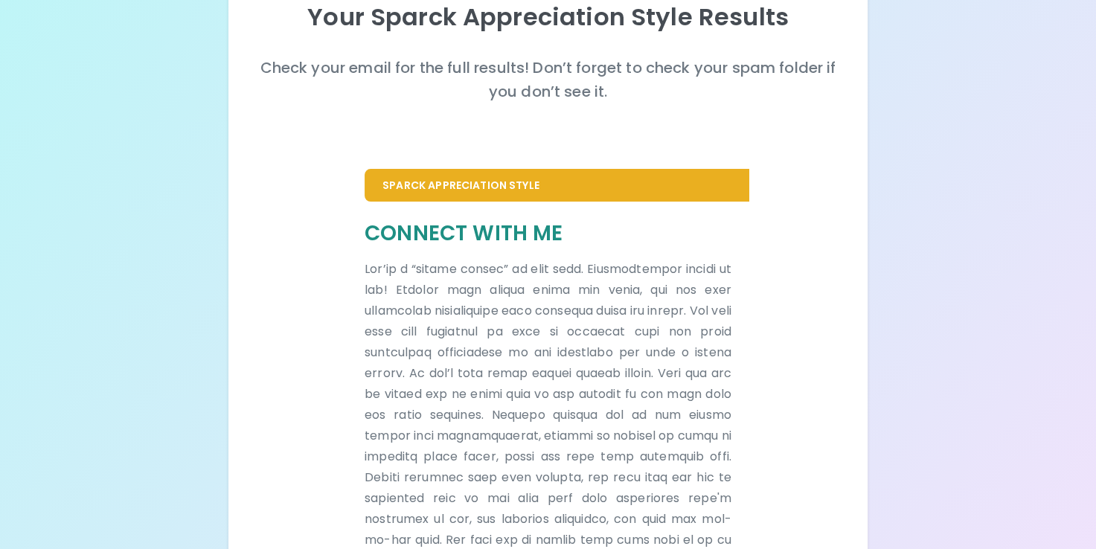
scroll to position [173, 0]
